Goal: Transaction & Acquisition: Subscribe to service/newsletter

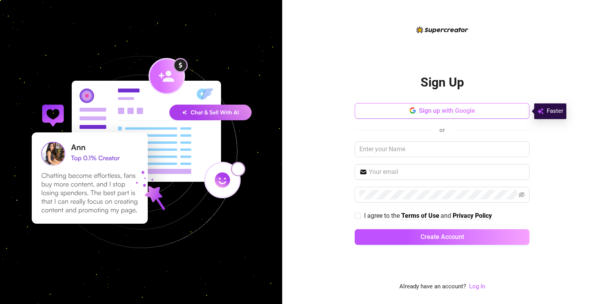
click at [425, 111] on span "Sign up with Google" at bounding box center [447, 110] width 56 height 7
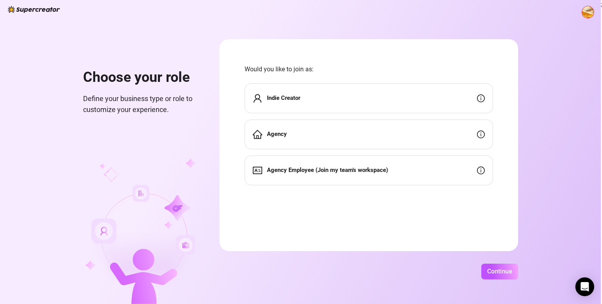
click at [332, 99] on div "Indie Creator" at bounding box center [369, 98] width 249 height 30
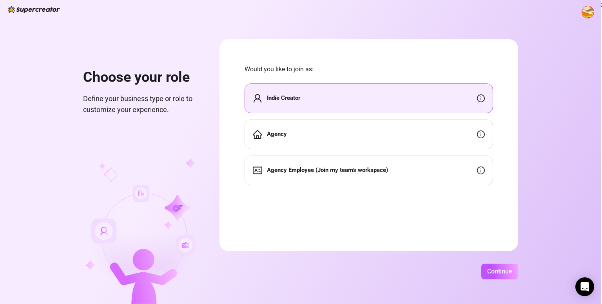
click at [332, 99] on div "Indie Creator" at bounding box center [369, 98] width 249 height 30
click at [508, 274] on span "Continue" at bounding box center [499, 271] width 25 height 7
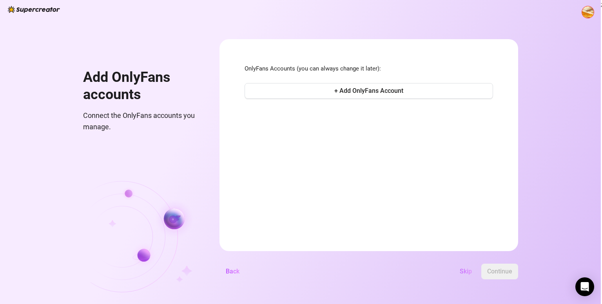
click at [466, 270] on span "Skip" at bounding box center [466, 271] width 12 height 7
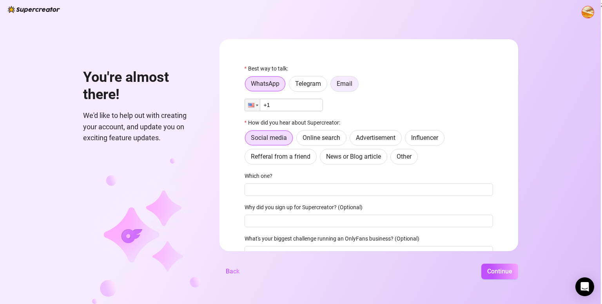
click at [343, 83] on span "Email" at bounding box center [345, 83] width 16 height 7
click at [333, 86] on input "Email" at bounding box center [333, 86] width 0 height 0
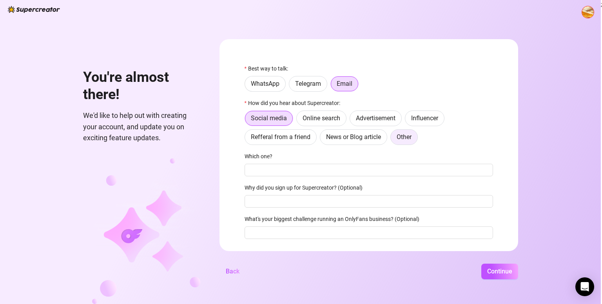
click at [402, 141] on label "Other" at bounding box center [403, 137] width 27 height 16
click at [393, 139] on input "Other" at bounding box center [393, 139] width 0 height 0
click at [320, 120] on span "Online search" at bounding box center [322, 117] width 38 height 7
click at [299, 120] on input "Online search" at bounding box center [299, 120] width 0 height 0
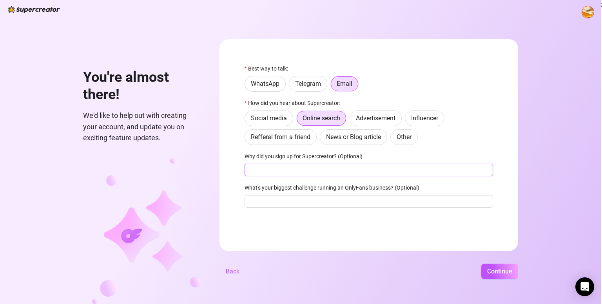
click at [288, 172] on input "Why did you sign up for Supercreator? (Optional)" at bounding box center [369, 170] width 249 height 13
type input "Create AI Art and original content"
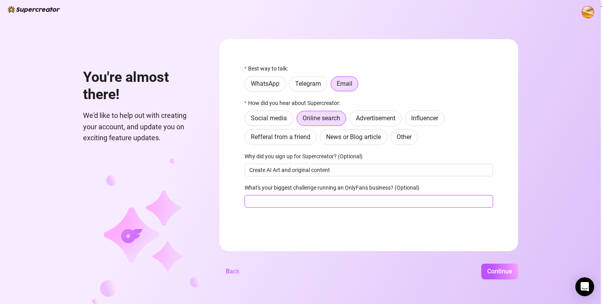
click at [352, 204] on input "What's your biggest challenge running an OnlyFans business? (Optional)" at bounding box center [369, 201] width 249 height 13
type input "I have a private website, and I create art"
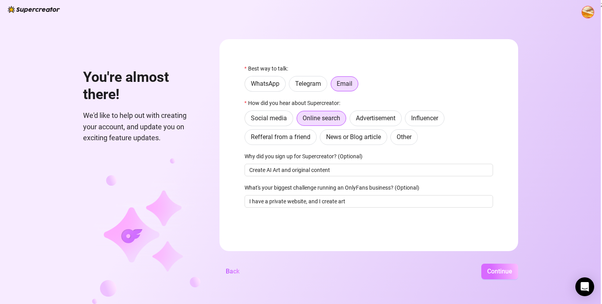
click at [492, 271] on span "Continue" at bounding box center [499, 271] width 25 height 7
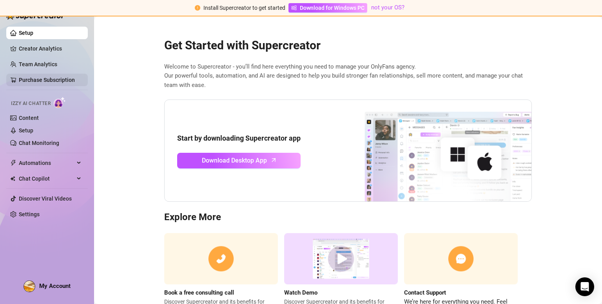
click at [58, 78] on link "Purchase Subscription" at bounding box center [47, 80] width 56 height 6
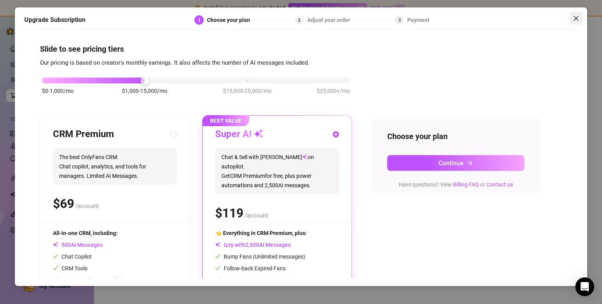
click at [575, 21] on icon "close" at bounding box center [576, 18] width 6 height 6
